Goal: Information Seeking & Learning: Learn about a topic

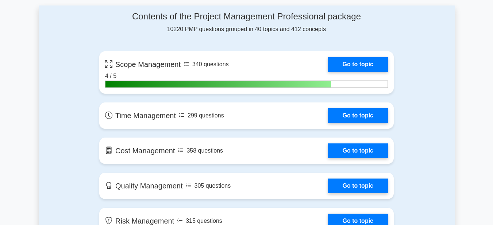
scroll to position [511, 0]
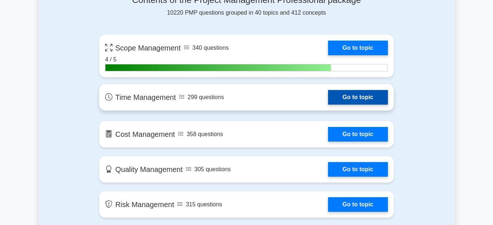
drag, startPoint x: 340, startPoint y: 96, endPoint x: 334, endPoint y: 97, distance: 6.7
click at [341, 96] on link "Go to topic" at bounding box center [358, 97] width 60 height 15
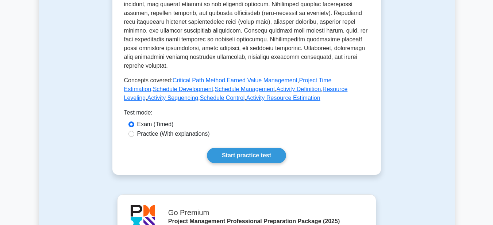
scroll to position [329, 0]
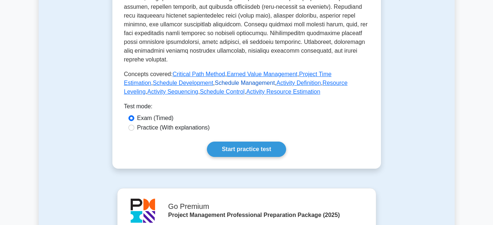
click at [219, 80] on link "Schedule Management" at bounding box center [245, 83] width 60 height 6
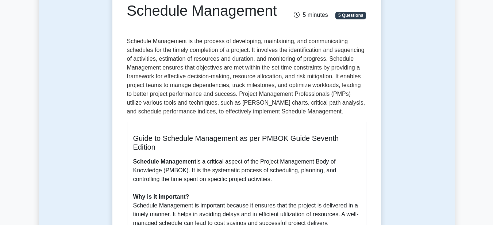
scroll to position [73, 0]
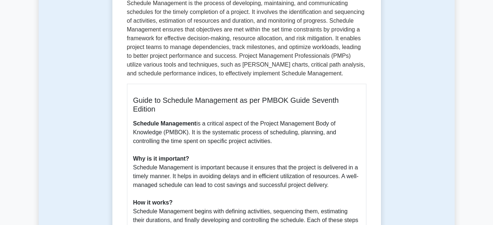
scroll to position [110, 0]
